Goal: Information Seeking & Learning: Learn about a topic

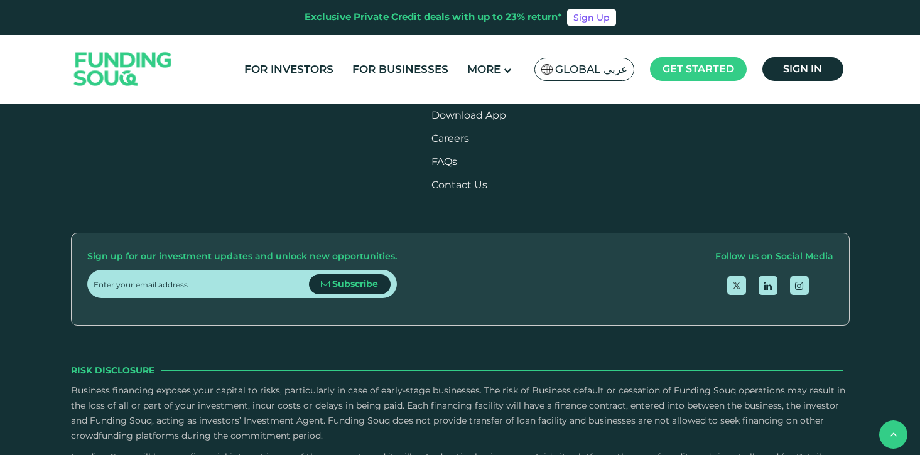
scroll to position [1527, 0]
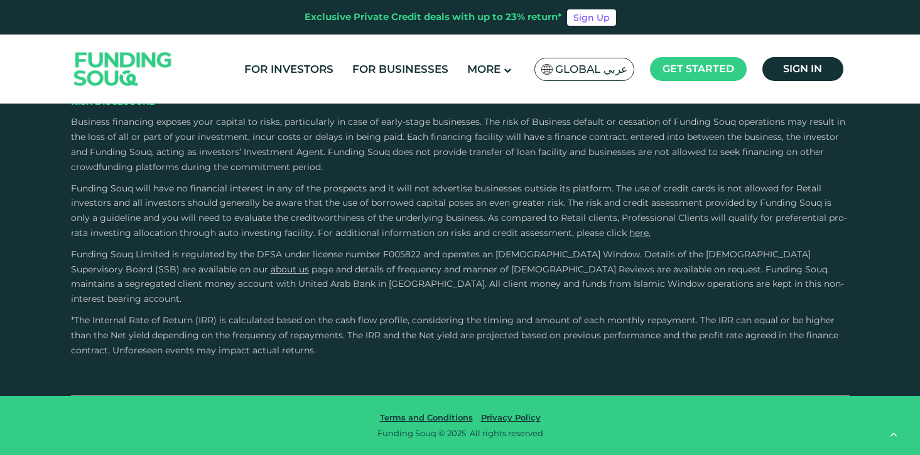
type tc-range-slider "4"
radio input "true"
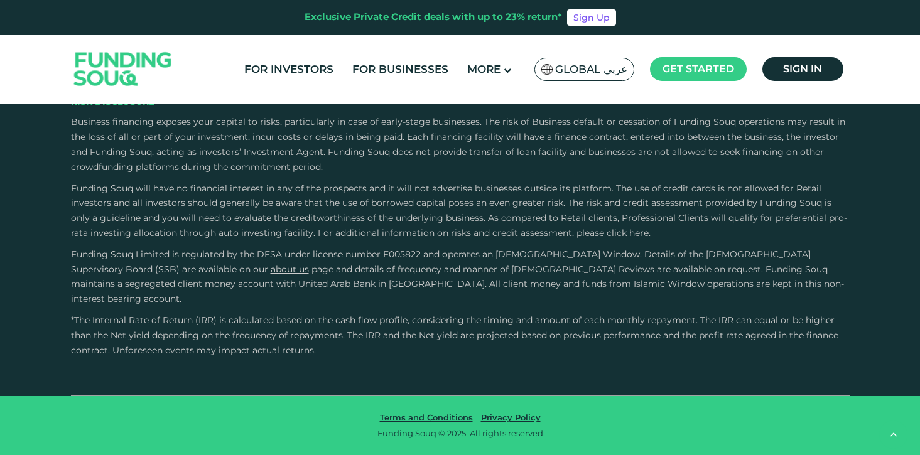
radio input "true"
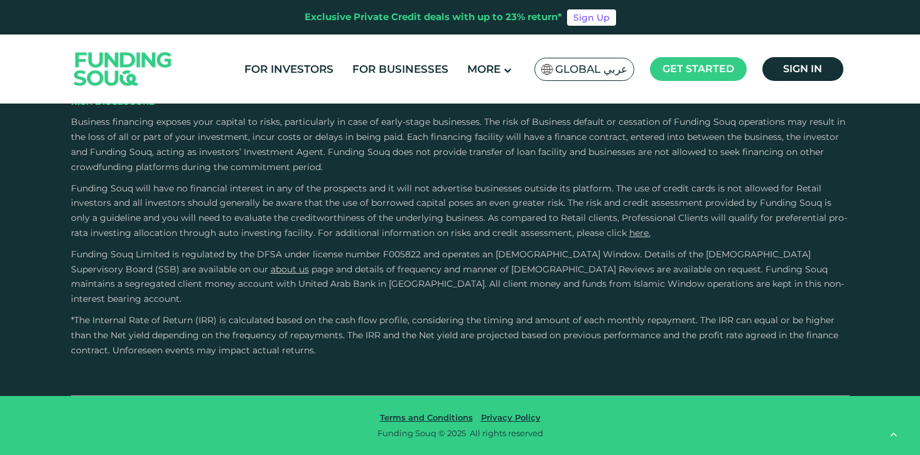
scroll to position [2833, 0]
click at [286, 68] on link "For Investors" at bounding box center [288, 69] width 95 height 21
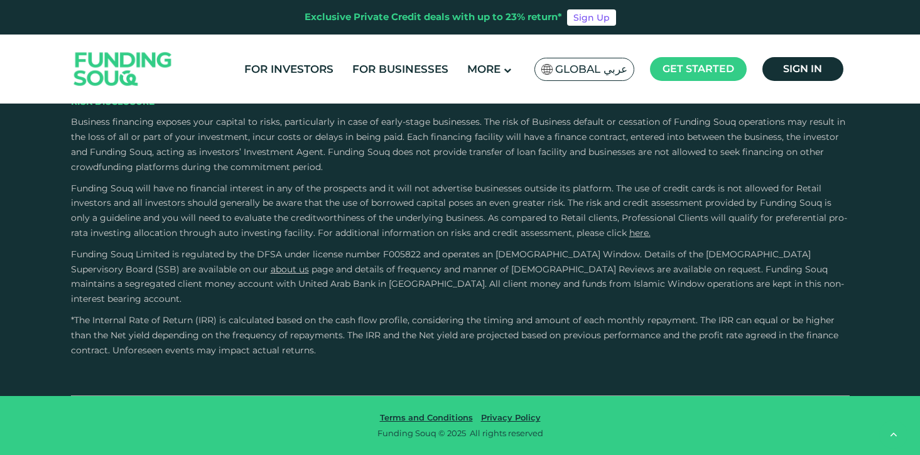
radio input "true"
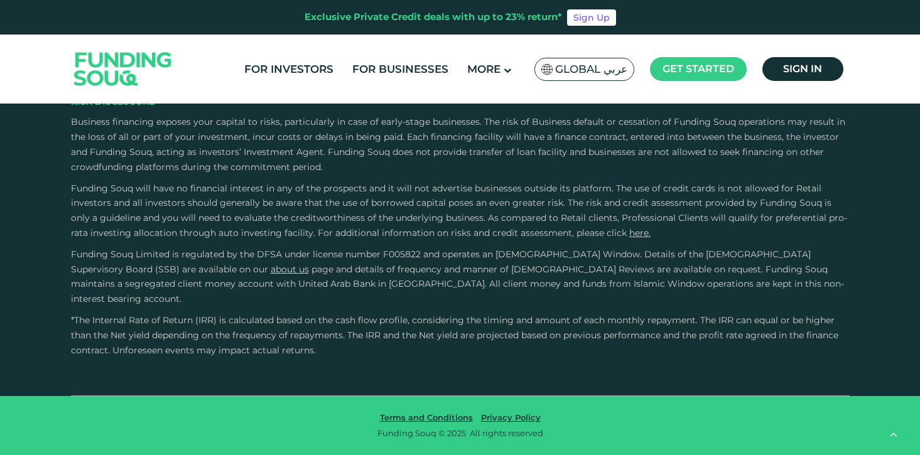
radio input "true"
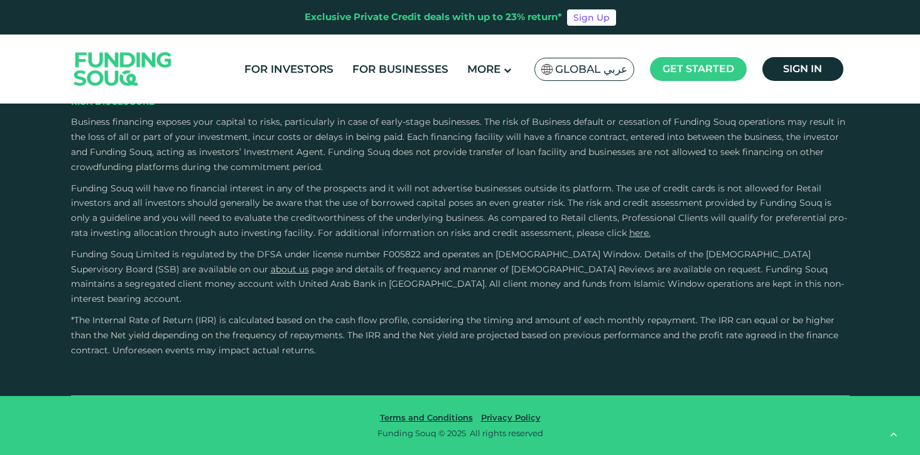
radio input "true"
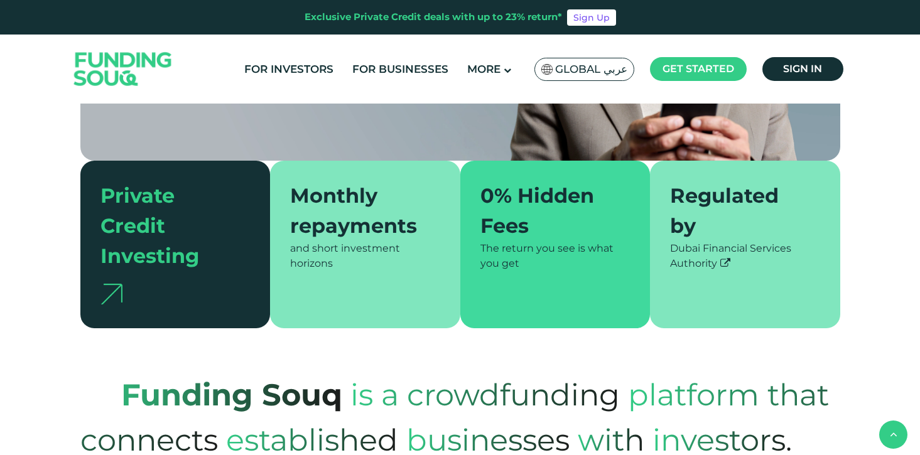
scroll to position [0, 0]
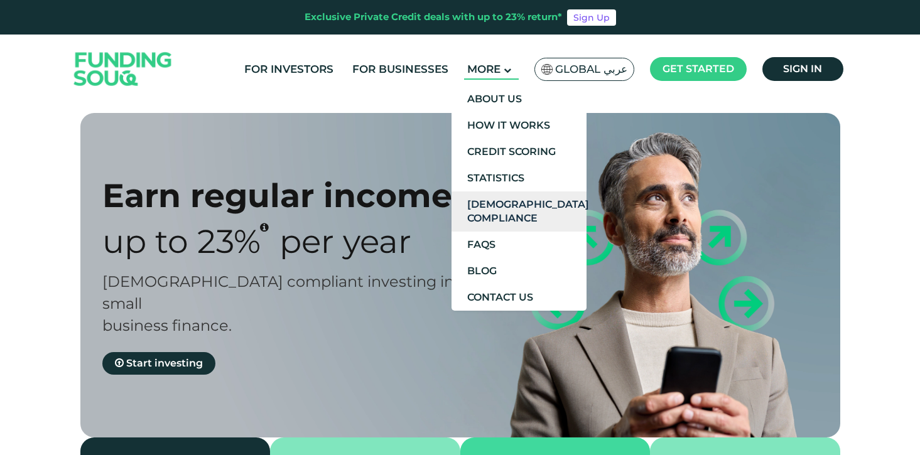
click at [507, 208] on link "[DEMOGRAPHIC_DATA] Compliance" at bounding box center [519, 212] width 135 height 40
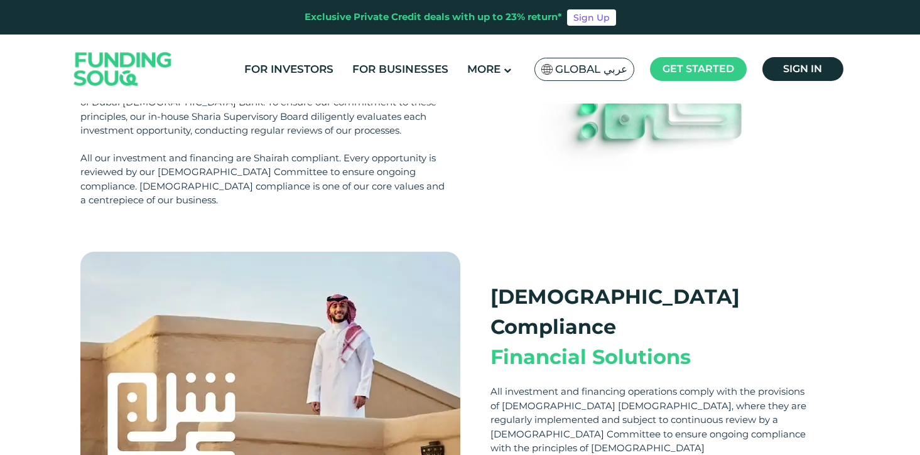
scroll to position [287, 0]
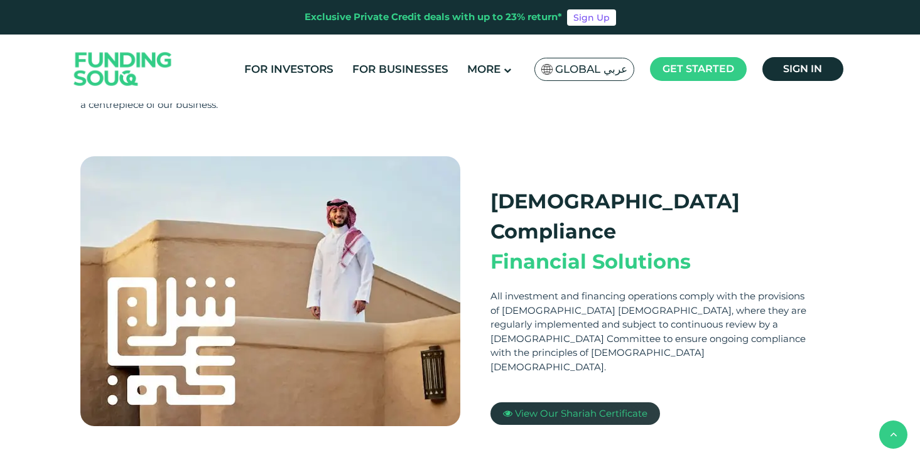
click at [567, 408] on span "View Our Shariah Certificate" at bounding box center [581, 414] width 133 height 12
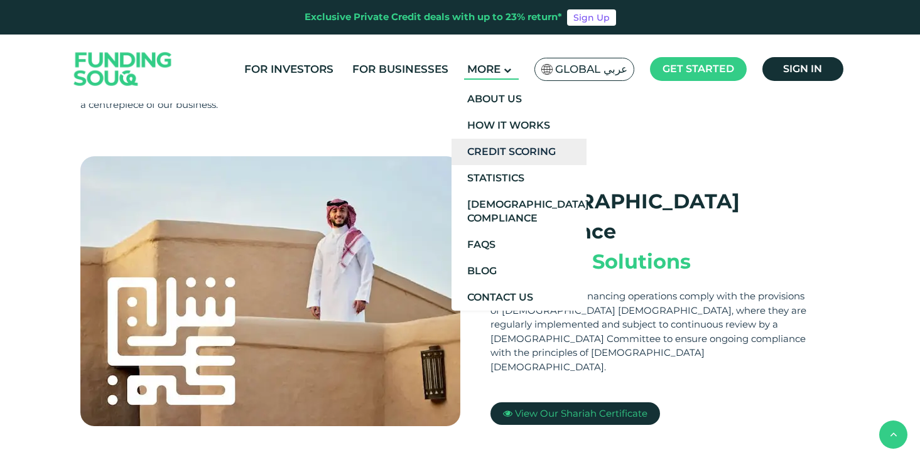
click at [499, 148] on link "Credit Scoring" at bounding box center [519, 152] width 135 height 26
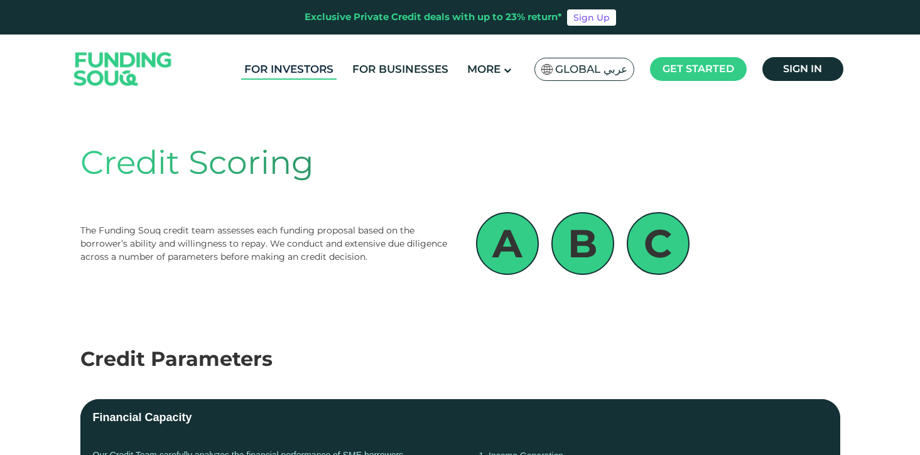
click at [286, 67] on link "For Investors" at bounding box center [288, 69] width 95 height 21
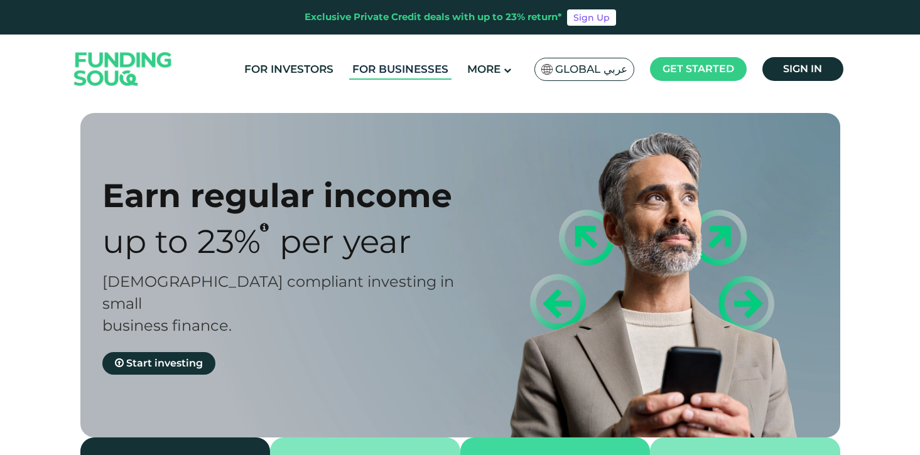
click at [372, 73] on link "For Businesses" at bounding box center [400, 69] width 102 height 21
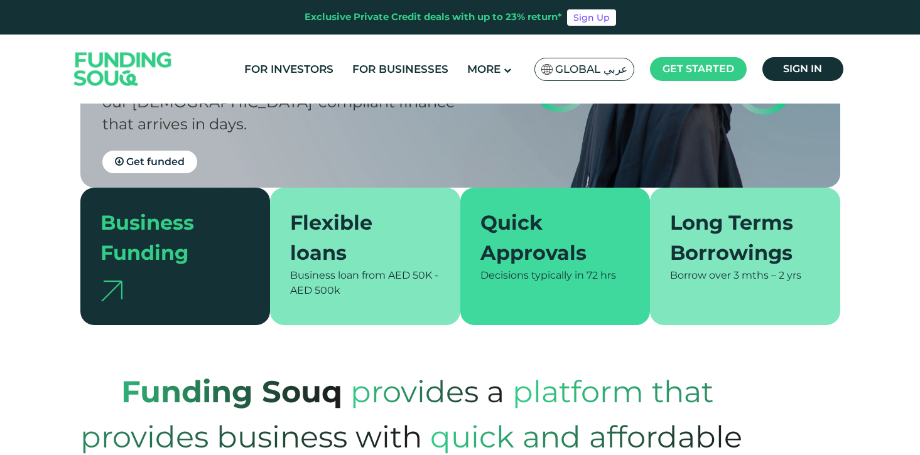
scroll to position [210, 0]
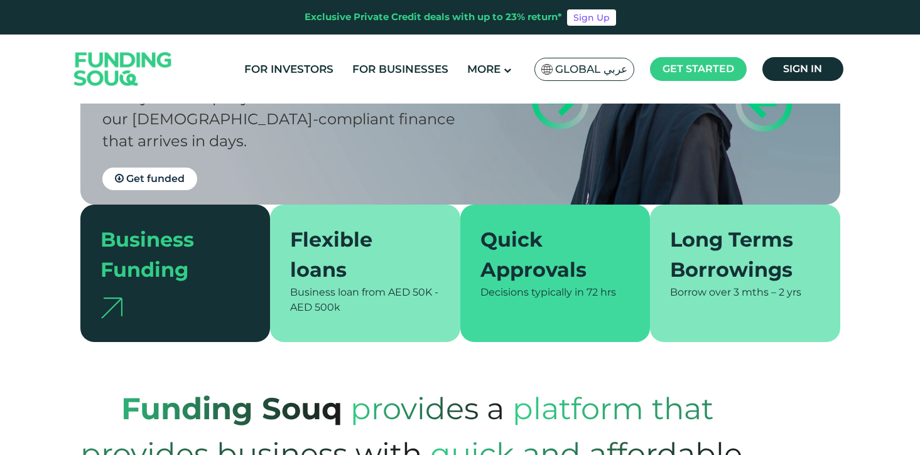
click at [357, 264] on div "Flexible loans" at bounding box center [357, 255] width 135 height 60
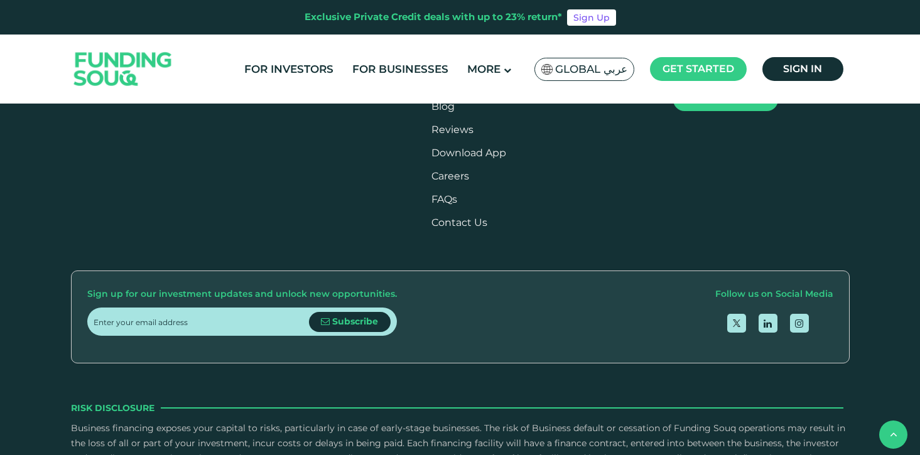
scroll to position [2042, 0]
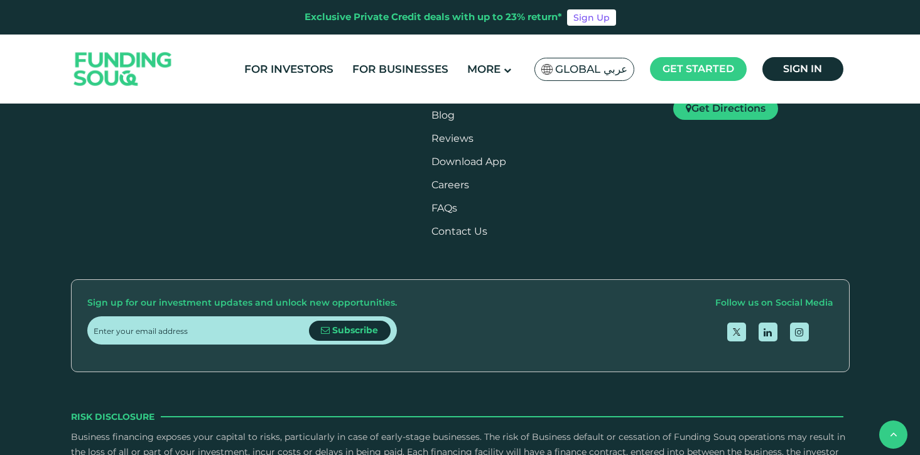
drag, startPoint x: 685, startPoint y: 218, endPoint x: 587, endPoint y: 218, distance: 98.0
click at [617, 129] on div "Freight Move Logistics Logistic Services Net Yield 13% IRR 25.9% Amount AED 400…" at bounding box center [707, 23] width 180 height 211
drag, startPoint x: 509, startPoint y: 198, endPoint x: 420, endPoint y: 215, distance: 90.3
click at [423, 183] on div "Freight Move Logistics Logistic Services Net Yield 13% IRR 25.9% Amount AED 400…" at bounding box center [395, 41] width 212 height 283
drag, startPoint x: 420, startPoint y: 215, endPoint x: 227, endPoint y: 222, distance: 192.9
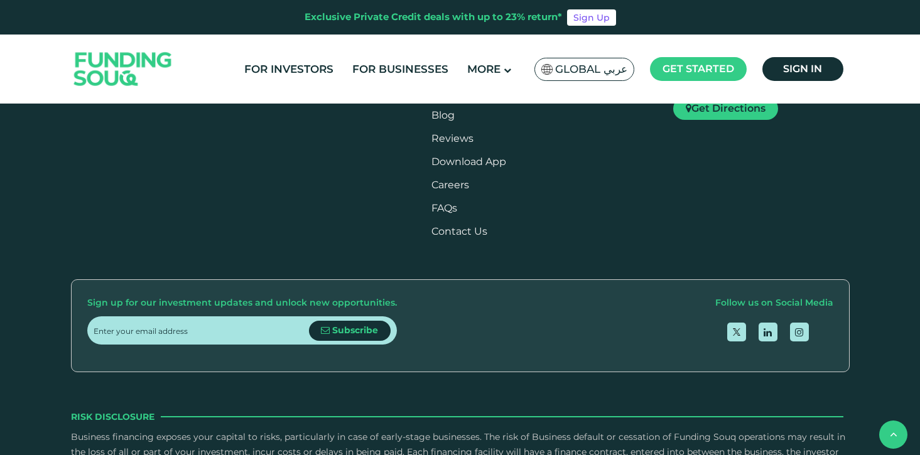
click at [233, 183] on div "Pansoft Technologies Other Net Yield 13% IRR 25.9% Amount AED 300k Tenure 12 Mo…" at bounding box center [282, 41] width 212 height 283
drag, startPoint x: 350, startPoint y: 213, endPoint x: 131, endPoint y: 230, distance: 220.5
drag, startPoint x: 341, startPoint y: 215, endPoint x: 133, endPoint y: 245, distance: 210.0
click at [334, 196] on div "Freight Move Logistics Logistic Services Net Yield 13% IRR 25.9% Amount AED 400…" at bounding box center [453, 41] width 239 height 310
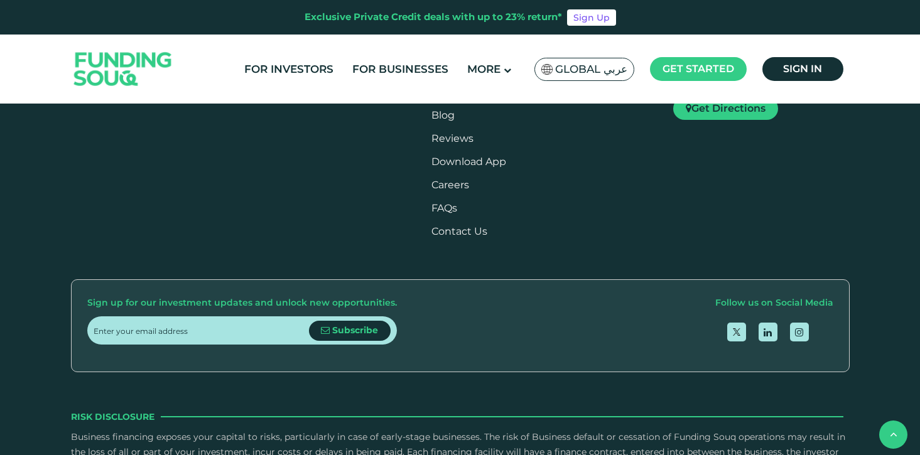
drag, startPoint x: 408, startPoint y: 214, endPoint x: 205, endPoint y: 229, distance: 204.0
click at [347, 183] on div "Pansoft Technologies Other Net Yield 13% IRR 25.9% Amount AED 300k Tenure 12 Mo…" at bounding box center [453, 41] width 212 height 283
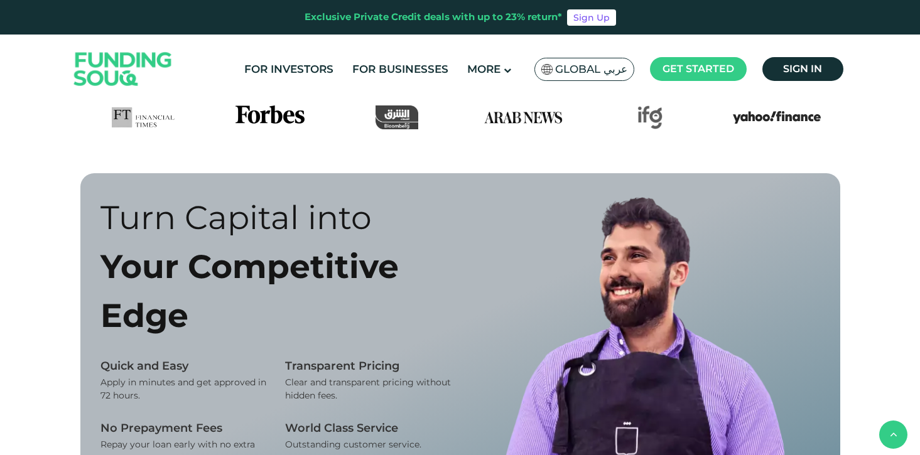
scroll to position [723, 0]
